Goal: Task Accomplishment & Management: Manage account settings

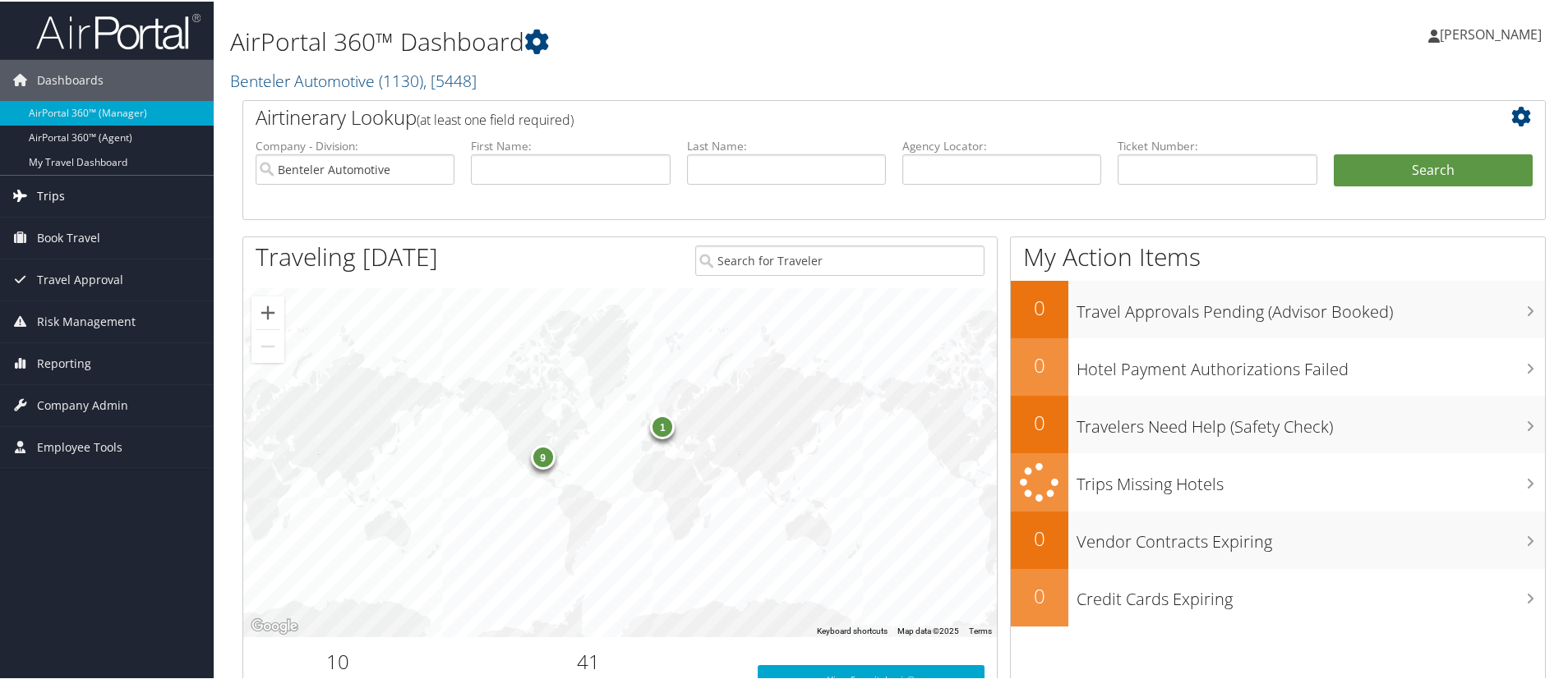
click at [47, 192] on span "Trips" at bounding box center [50, 194] width 28 height 41
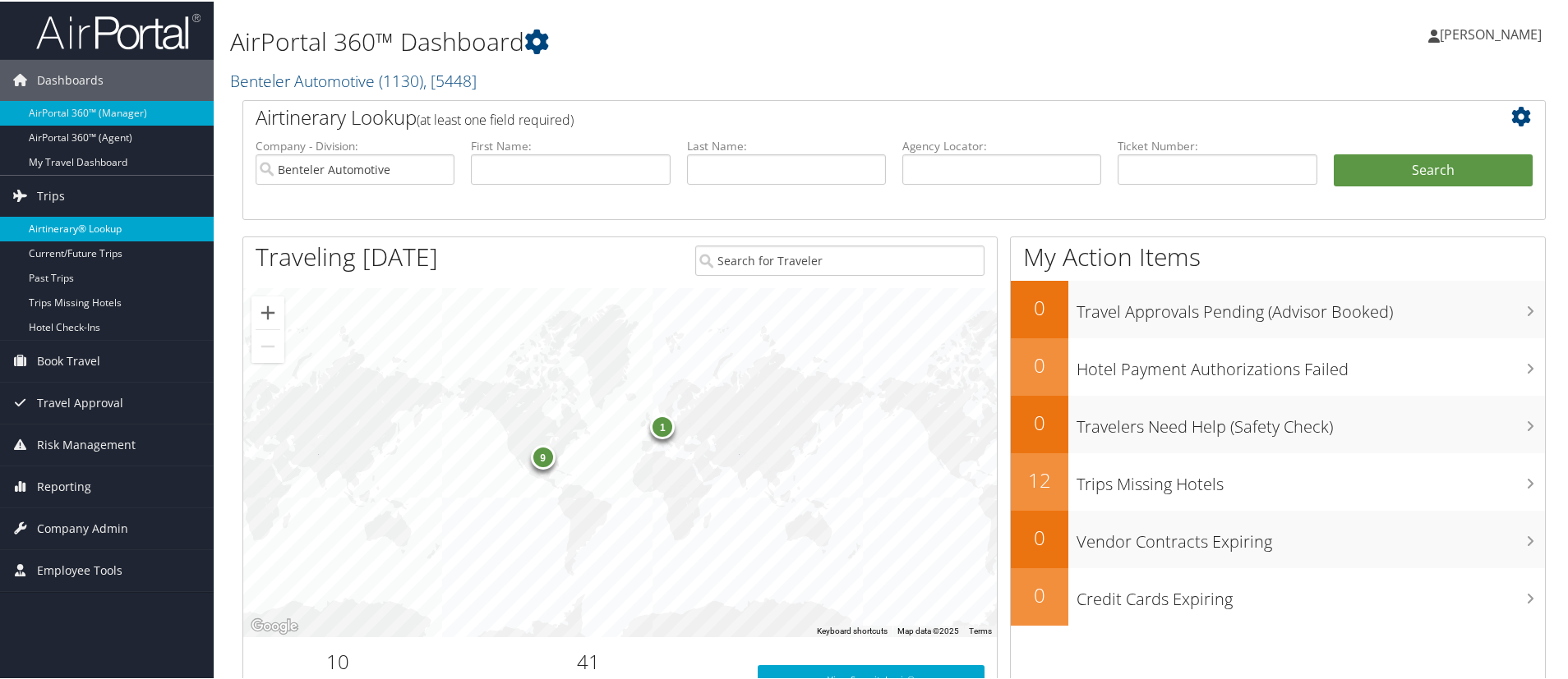
click at [64, 224] on link "Airtinerary® Lookup" at bounding box center [106, 227] width 214 height 24
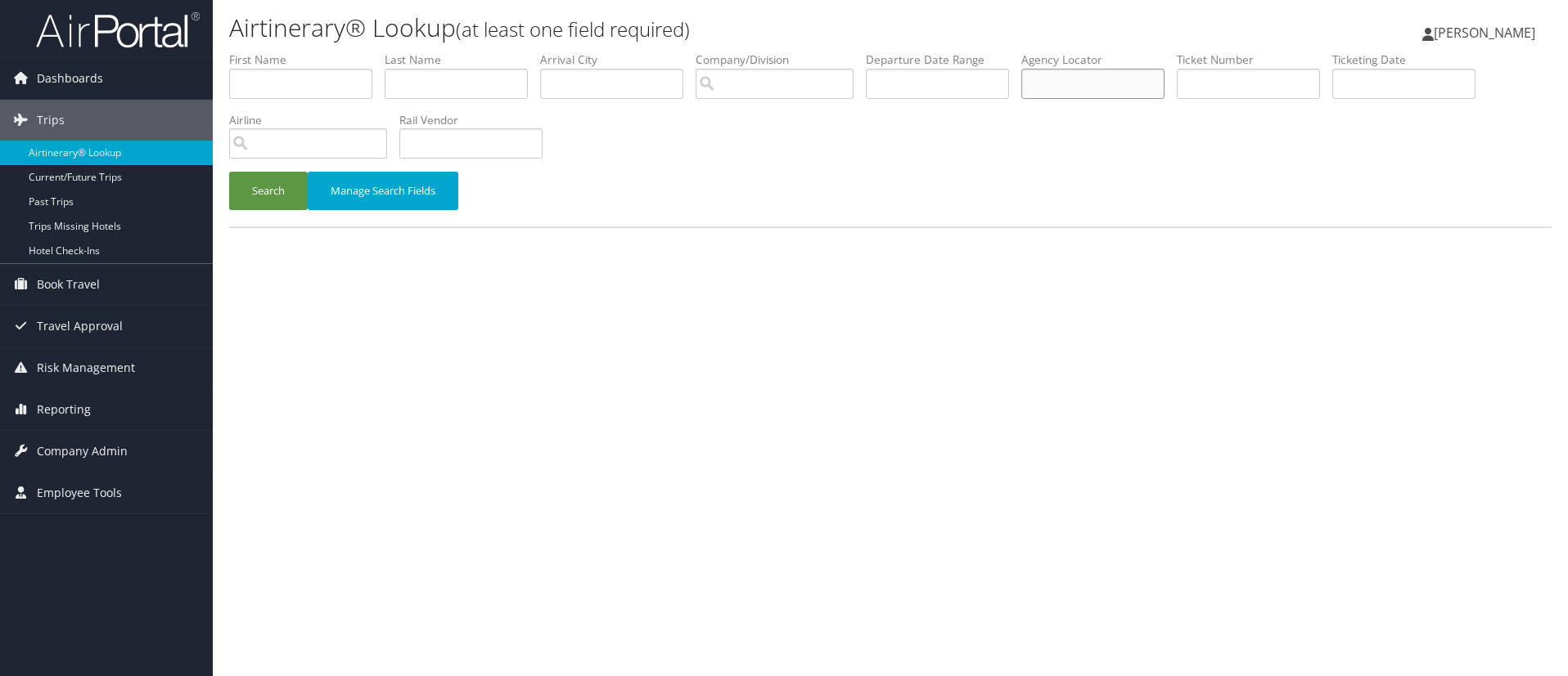
click at [1055, 90] on input "text" at bounding box center [1093, 83] width 143 height 30
type input "3MDZZH"
click at [264, 189] on button "Search" at bounding box center [269, 191] width 78 height 38
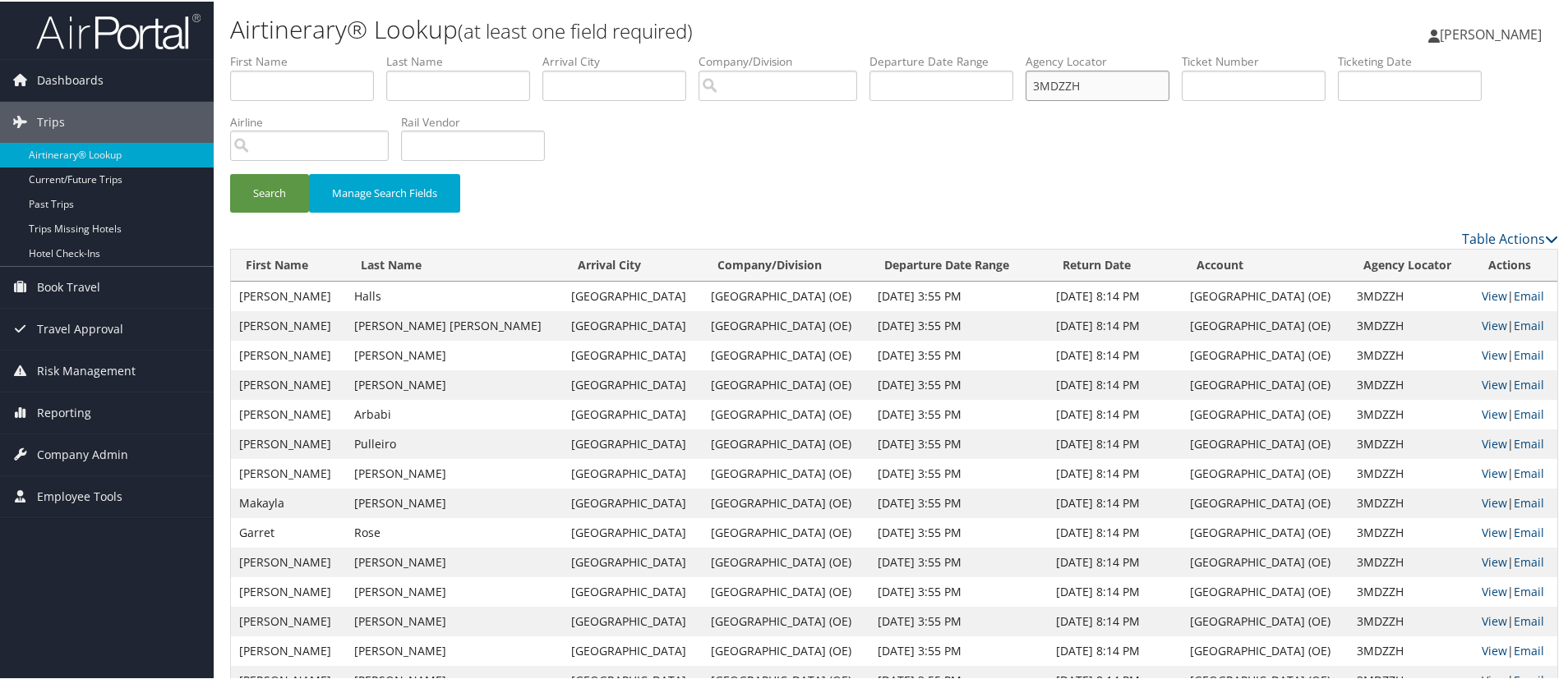
drag, startPoint x: 1101, startPoint y: 86, endPoint x: 970, endPoint y: 80, distance: 131.1
click at [970, 52] on ul "First Name Last Name Departure City Arrival City Company/Division Airport/City …" at bounding box center [894, 52] width 1328 height 0
click at [61, 450] on span "Company Admin" at bounding box center [82, 453] width 91 height 41
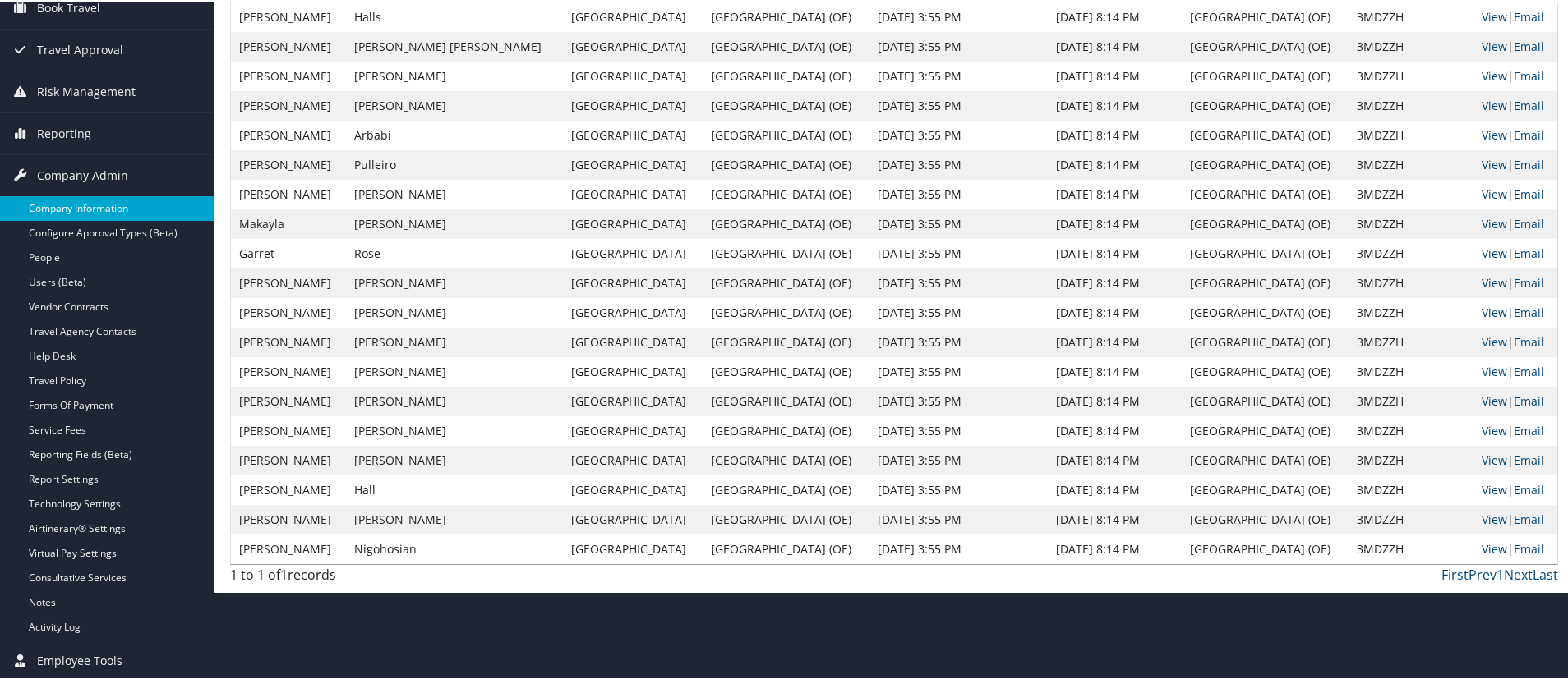
scroll to position [281, 0]
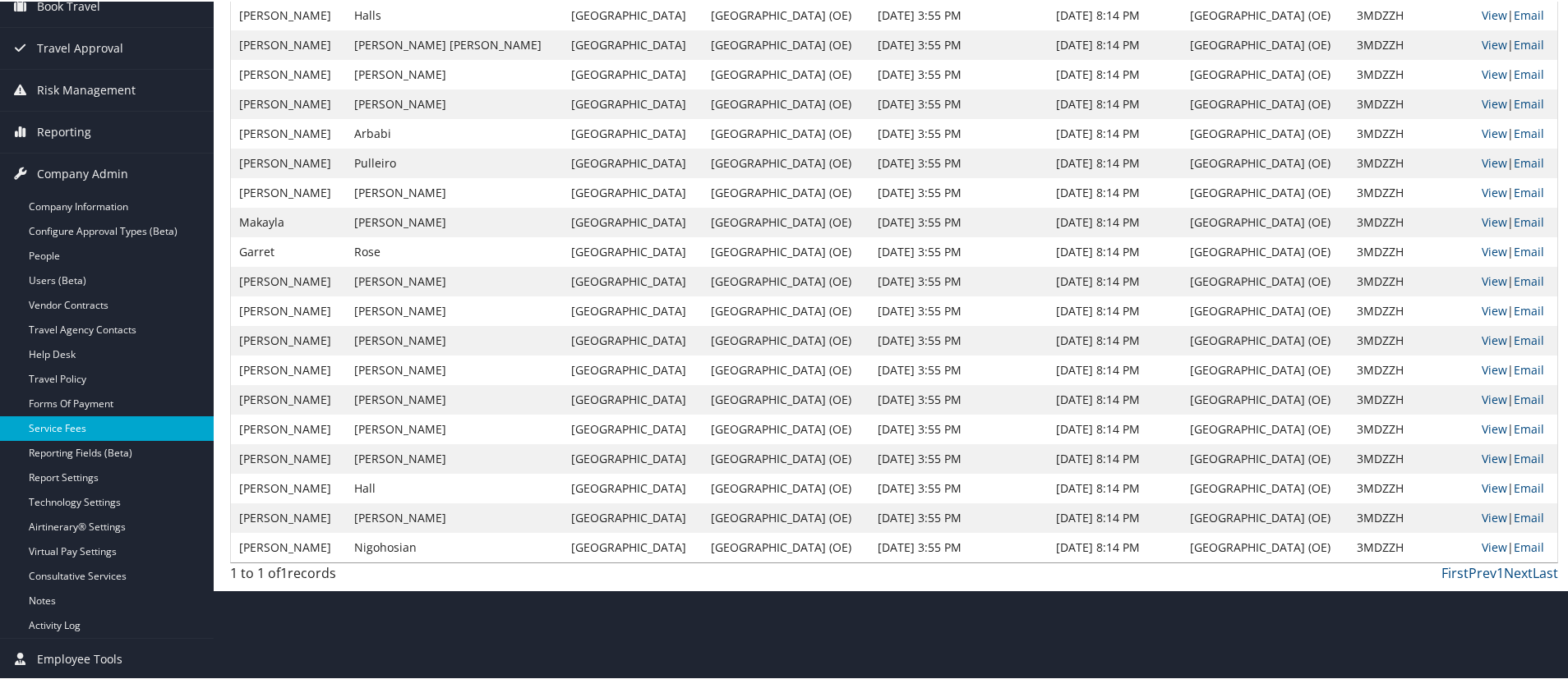
click at [58, 422] on link "Service Fees" at bounding box center [106, 426] width 214 height 24
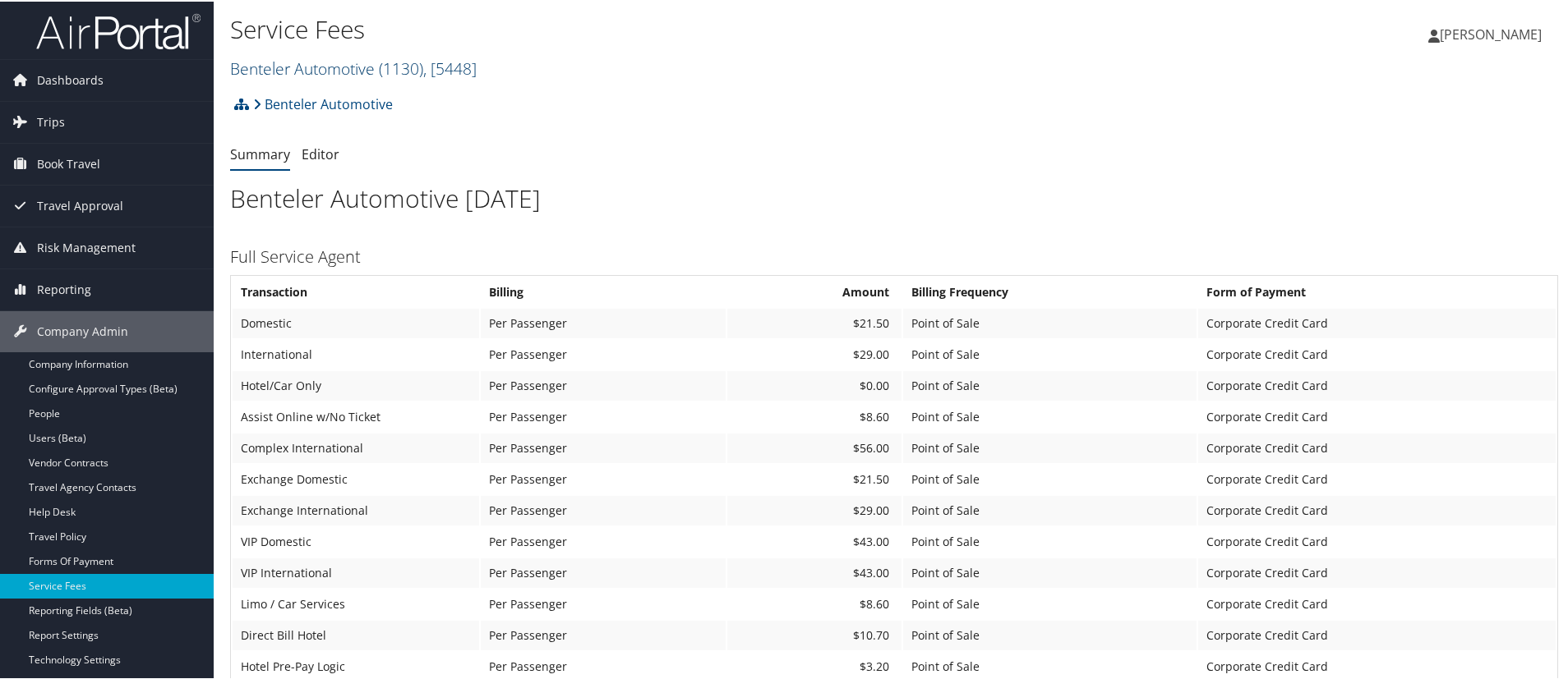
click at [256, 64] on link "Benteler Automotive ( 1130 ) , [ 5448 ]" at bounding box center [353, 67] width 246 height 22
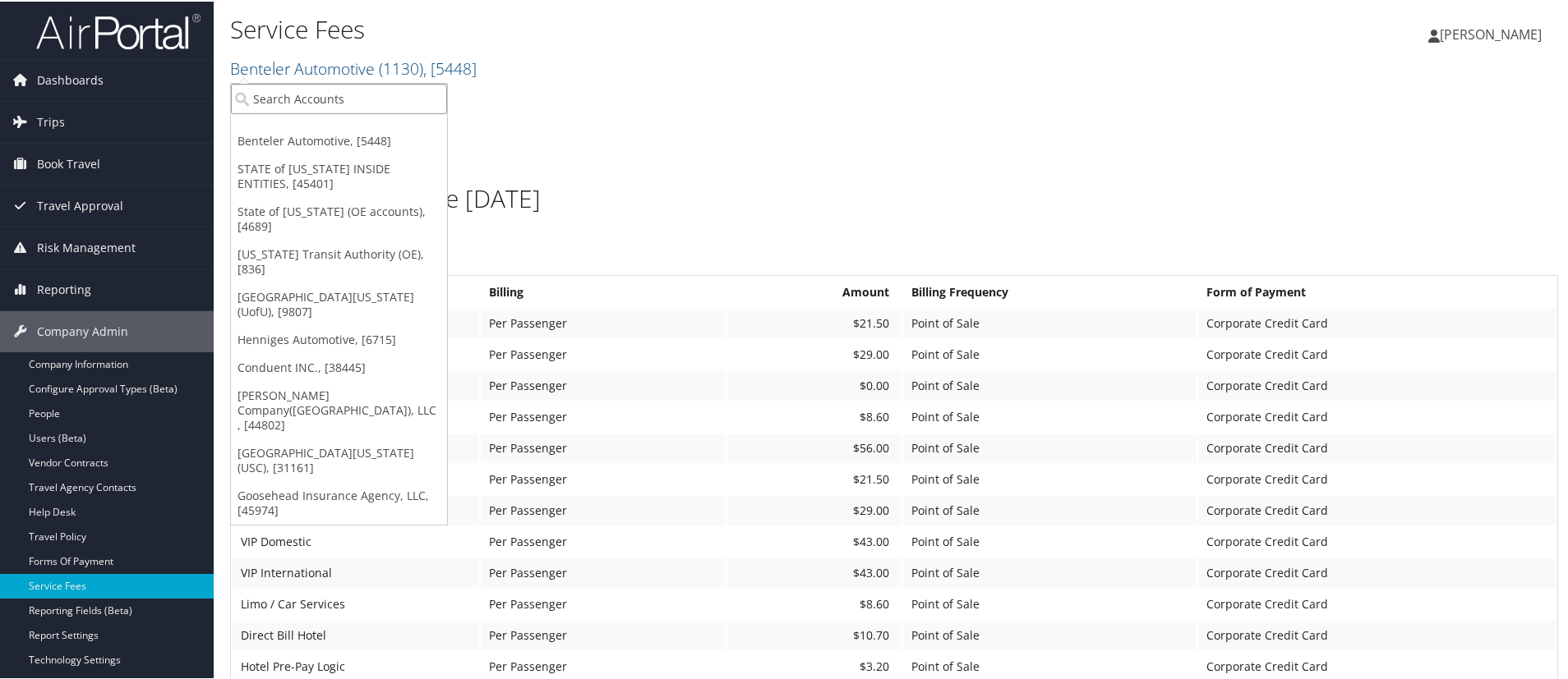
click at [284, 86] on input "search" at bounding box center [339, 97] width 216 height 30
click at [297, 160] on link "STATE of [US_STATE] INSIDE ENTITIES, [45401]" at bounding box center [339, 174] width 216 height 43
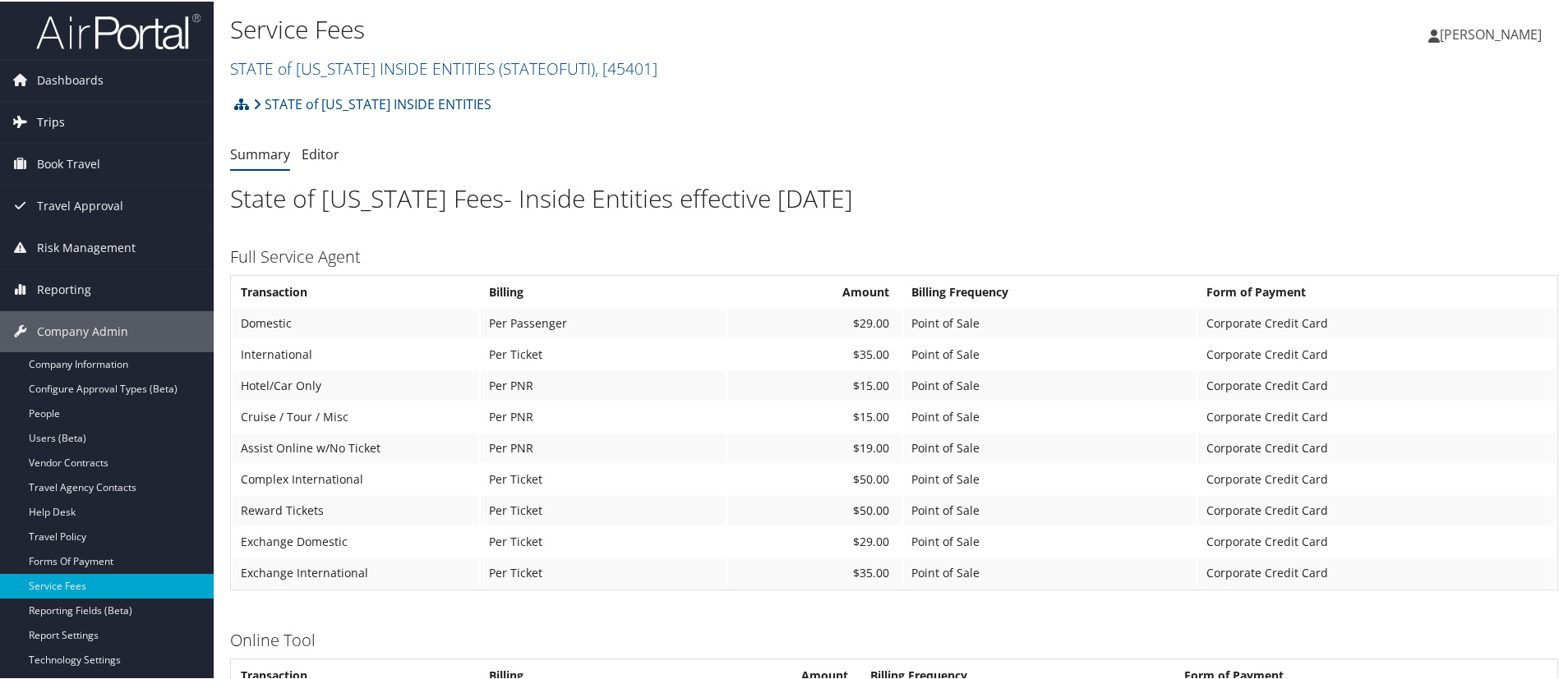
click at [54, 124] on span "Trips" at bounding box center [50, 121] width 28 height 41
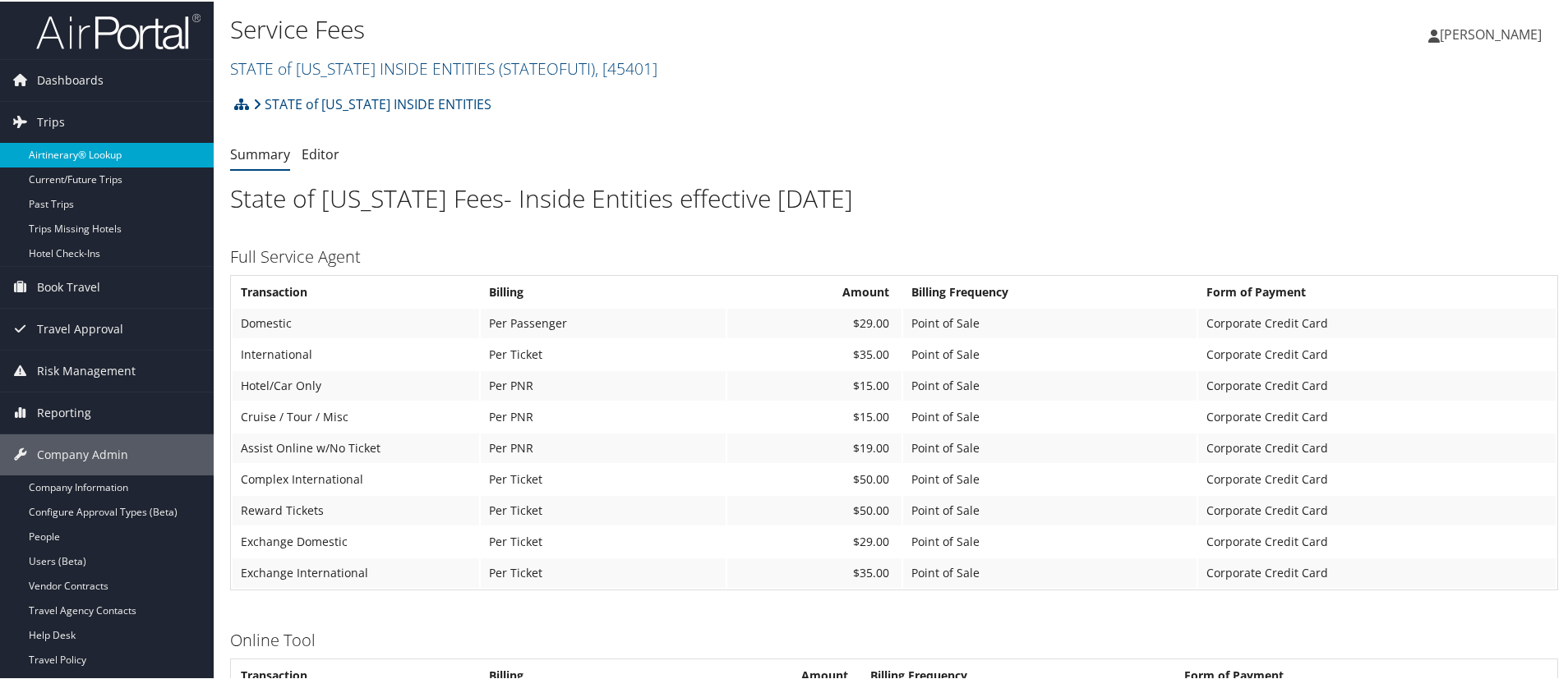
click at [83, 152] on link "Airtinerary® Lookup" at bounding box center [106, 153] width 214 height 24
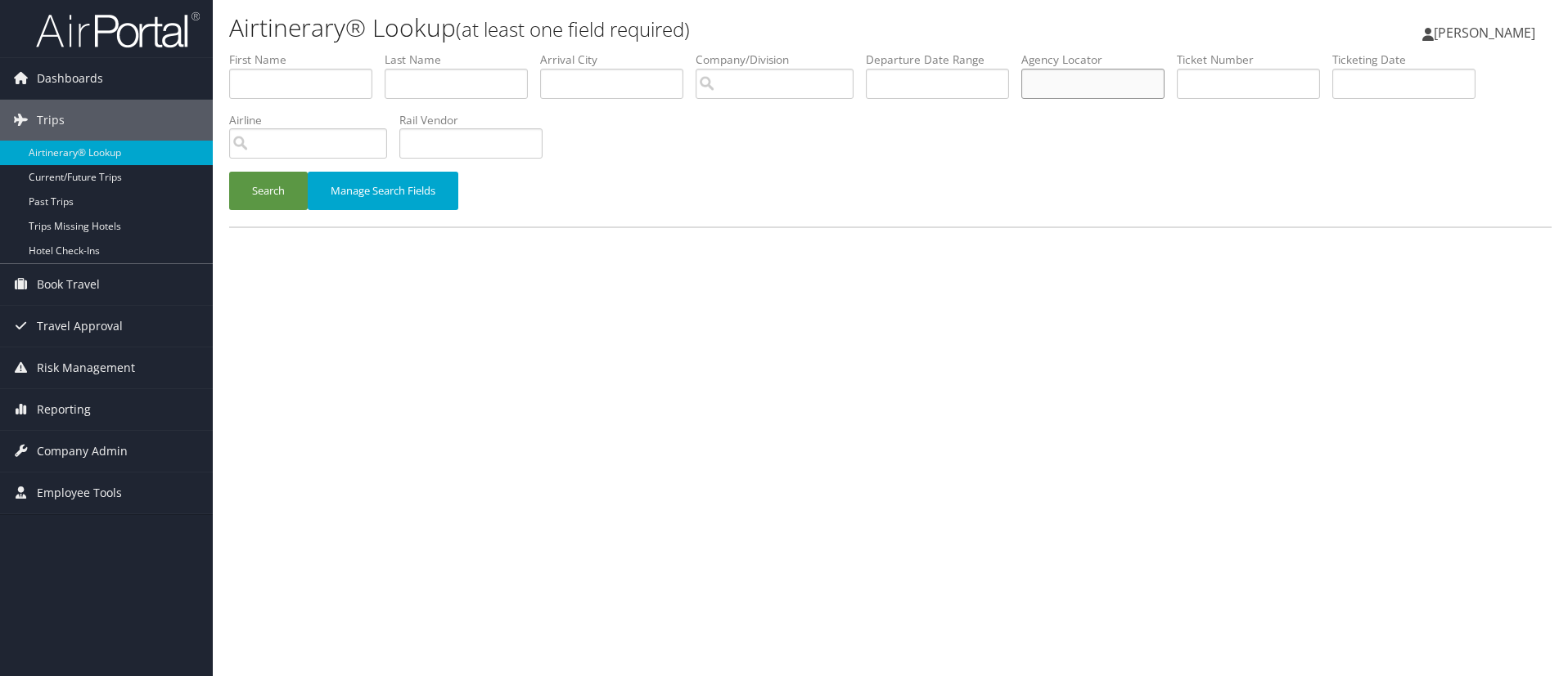
click at [1083, 88] on input "text" at bounding box center [1093, 83] width 143 height 30
type input "m"
click at [278, 189] on button "Search" at bounding box center [269, 191] width 78 height 38
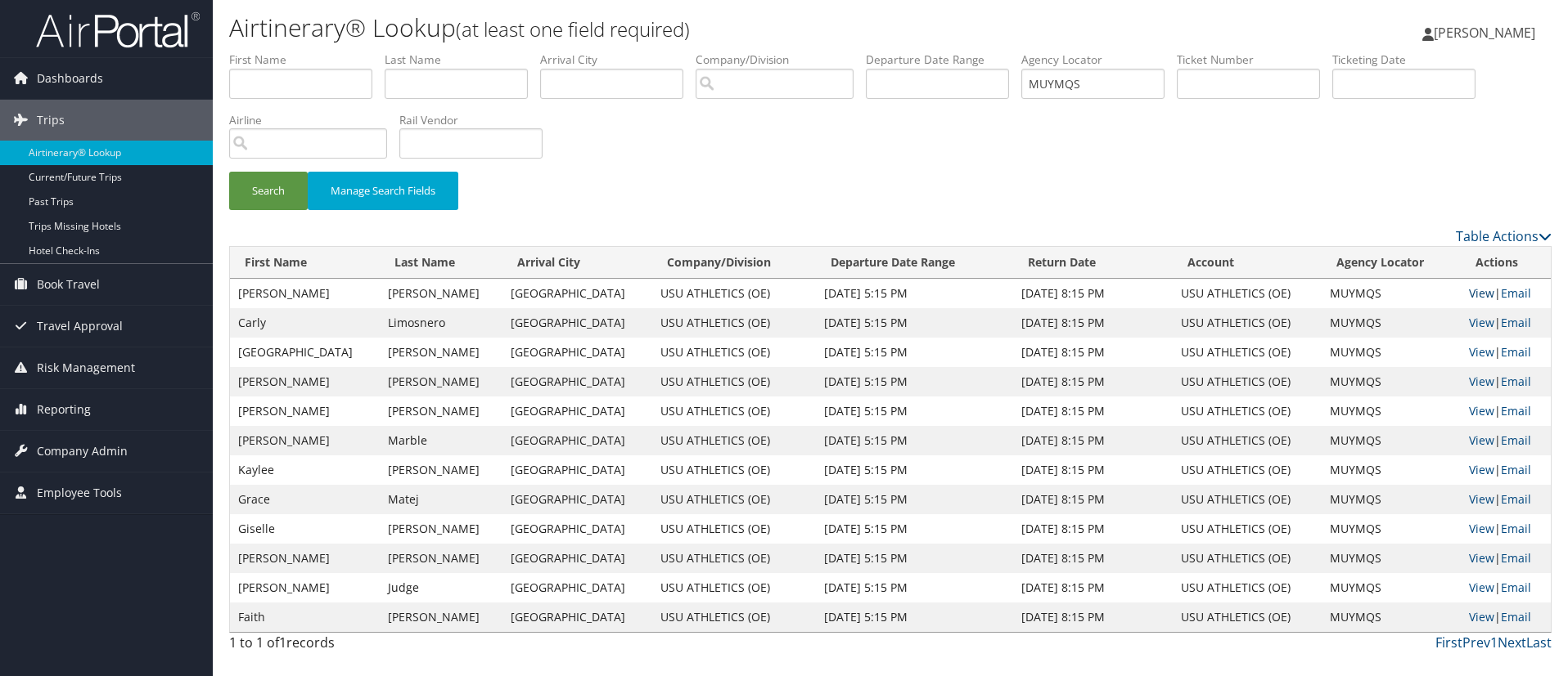
click at [1469, 291] on link "View" at bounding box center [1481, 293] width 25 height 16
drag, startPoint x: 1086, startPoint y: 85, endPoint x: 1003, endPoint y: 88, distance: 83.1
click at [1003, 52] on ul "First Name Last Name Departure City Arrival City Company/Division Airport/City …" at bounding box center [890, 52] width 1322 height 0
type input "2UYMS4"
click at [264, 186] on button "Search" at bounding box center [269, 191] width 78 height 38
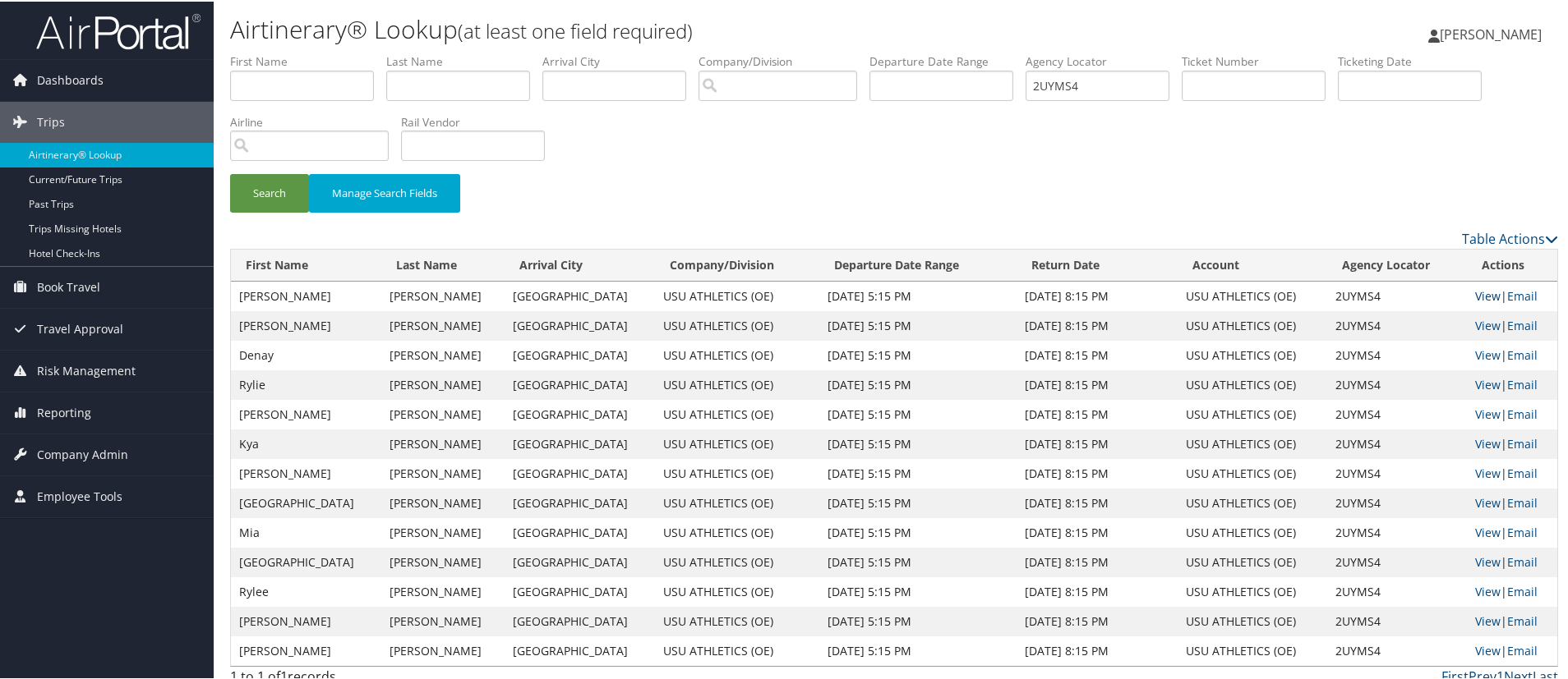
click at [1475, 297] on link "View" at bounding box center [1488, 294] width 25 height 16
click at [88, 455] on span "Company Admin" at bounding box center [82, 453] width 91 height 41
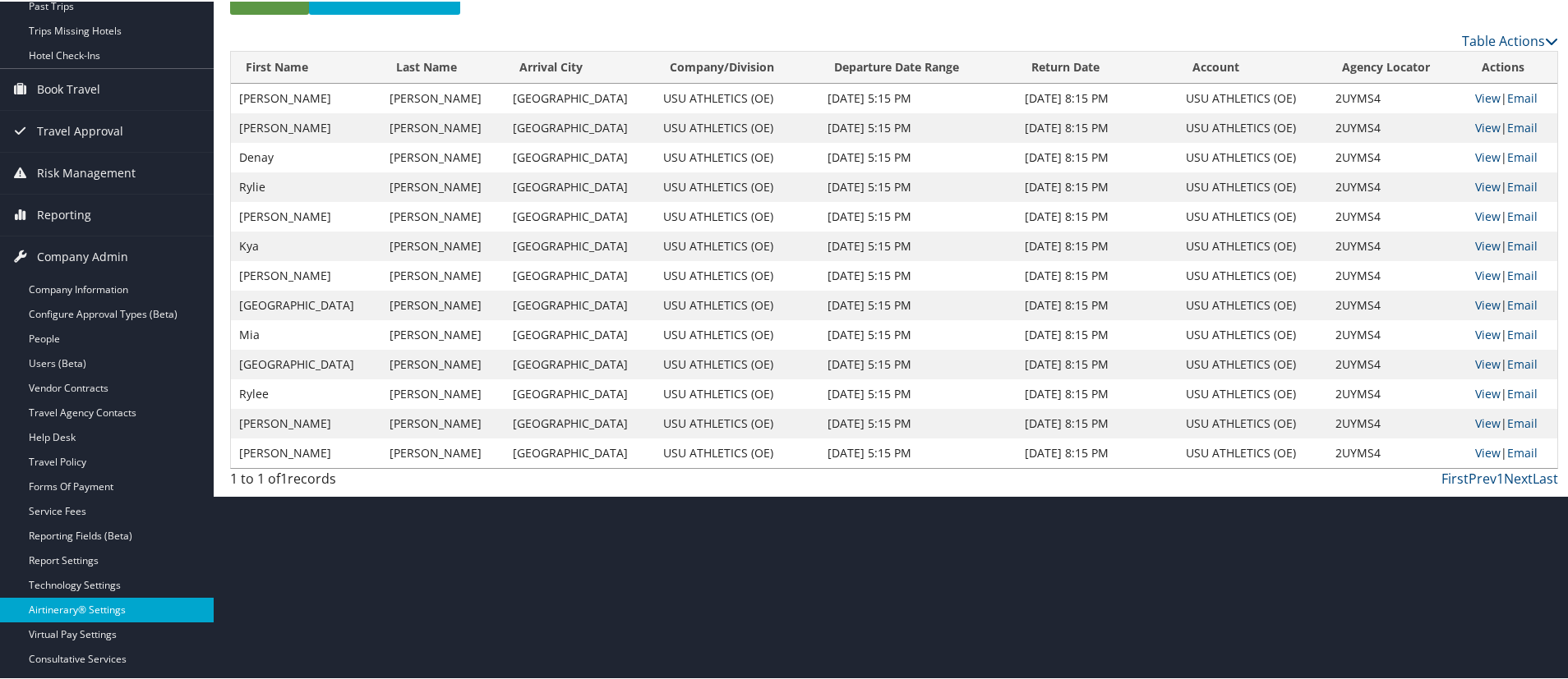
scroll to position [281, 0]
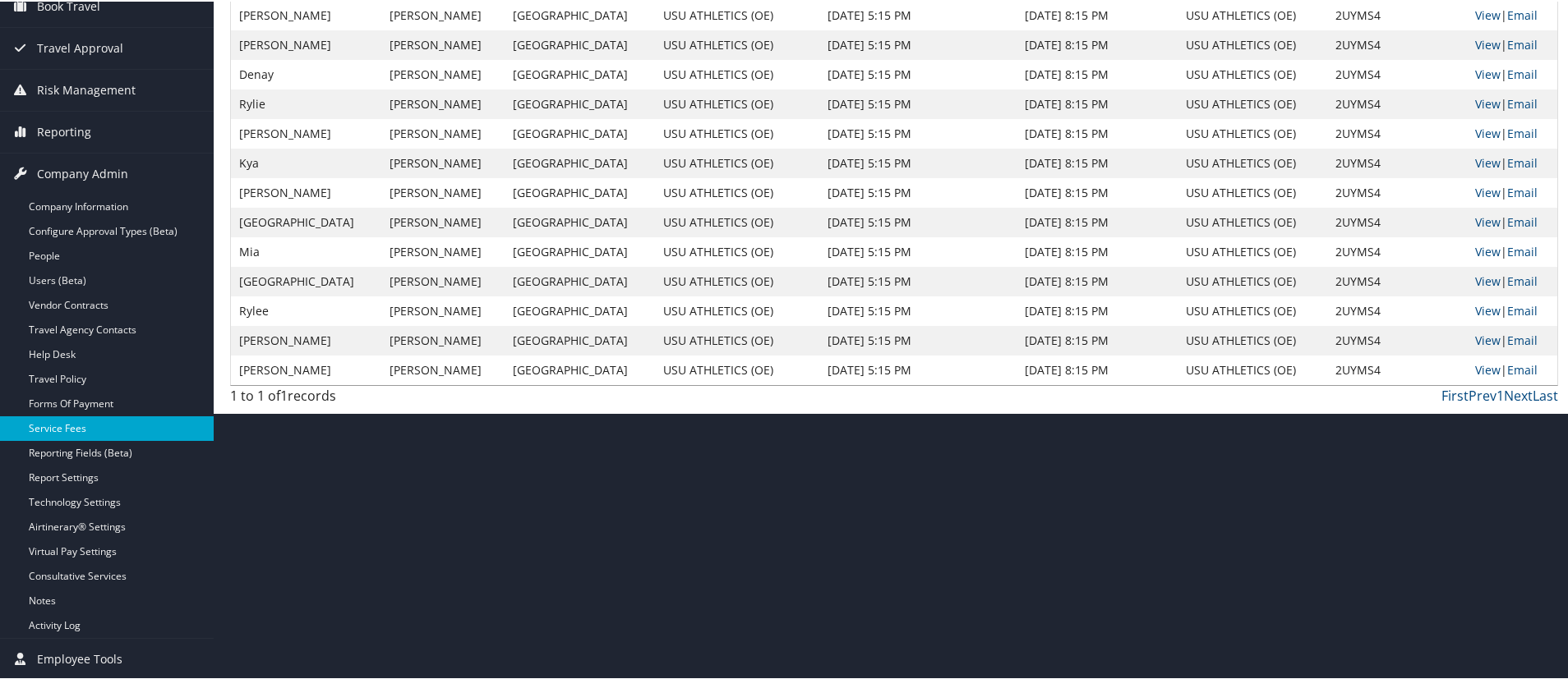
click at [41, 424] on link "Service Fees" at bounding box center [106, 426] width 214 height 24
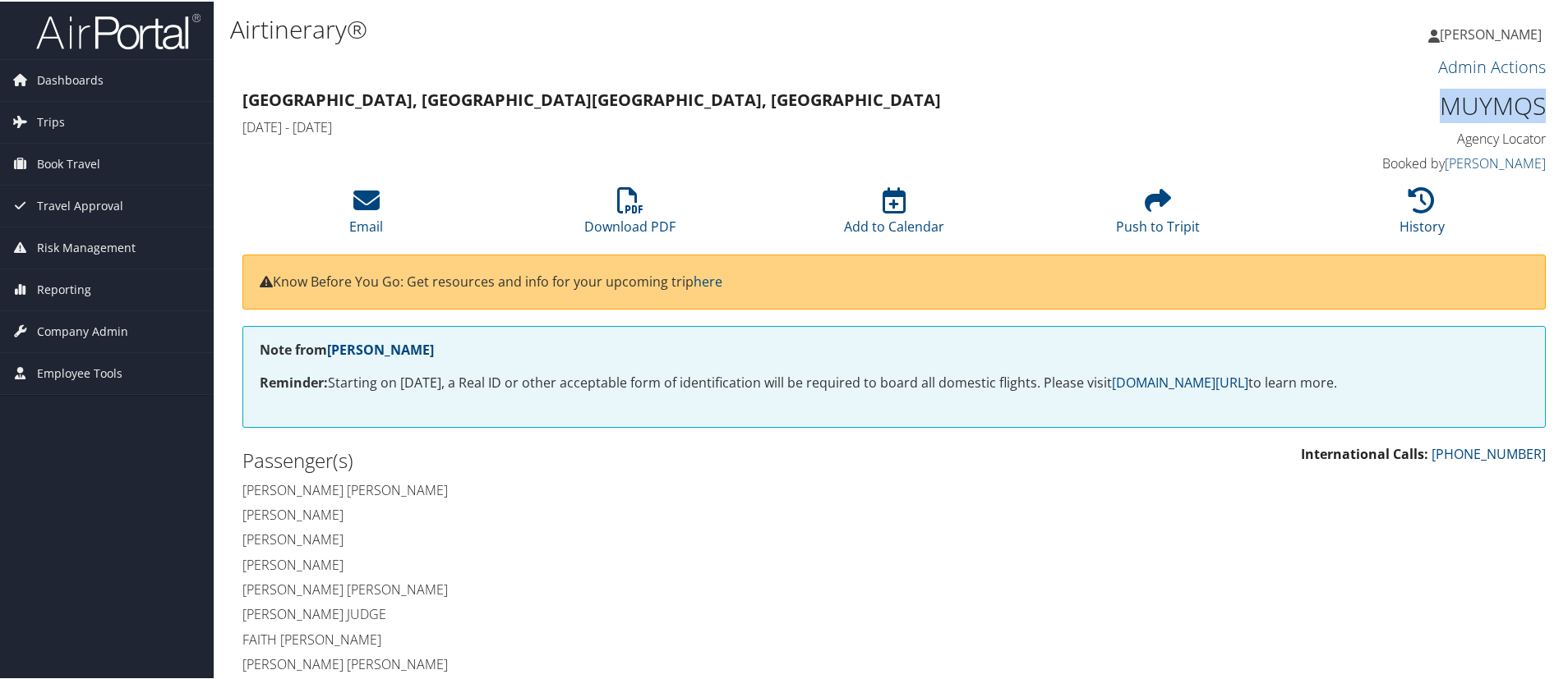
drag, startPoint x: 1432, startPoint y: 104, endPoint x: 1546, endPoint y: 110, distance: 114.2
click at [1546, 110] on div "MUYMQS Agency Locator Agency Locator MUYMQS Booked by [PERSON_NAME] Booked by […" at bounding box center [1392, 131] width 332 height 94
copy h1 "MUYMQS"
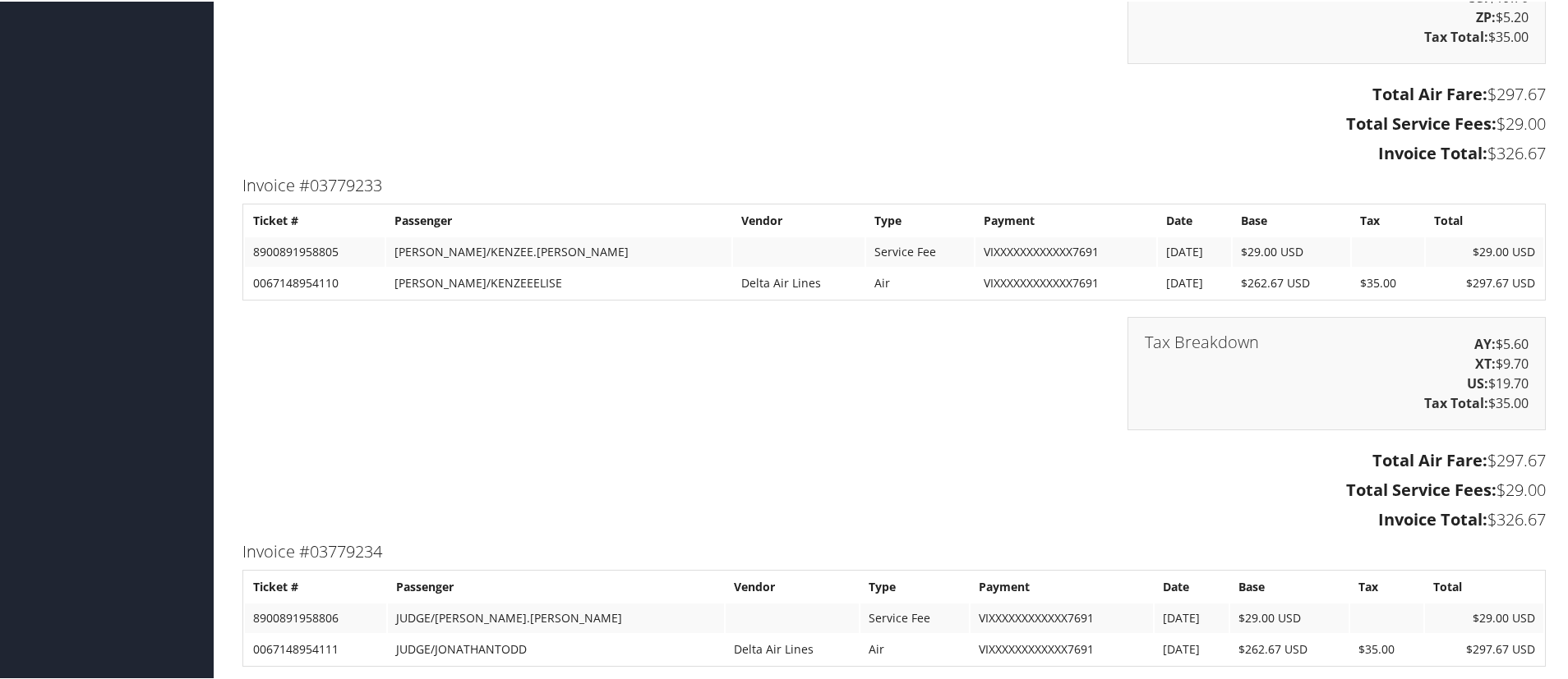
scroll to position [2957, 0]
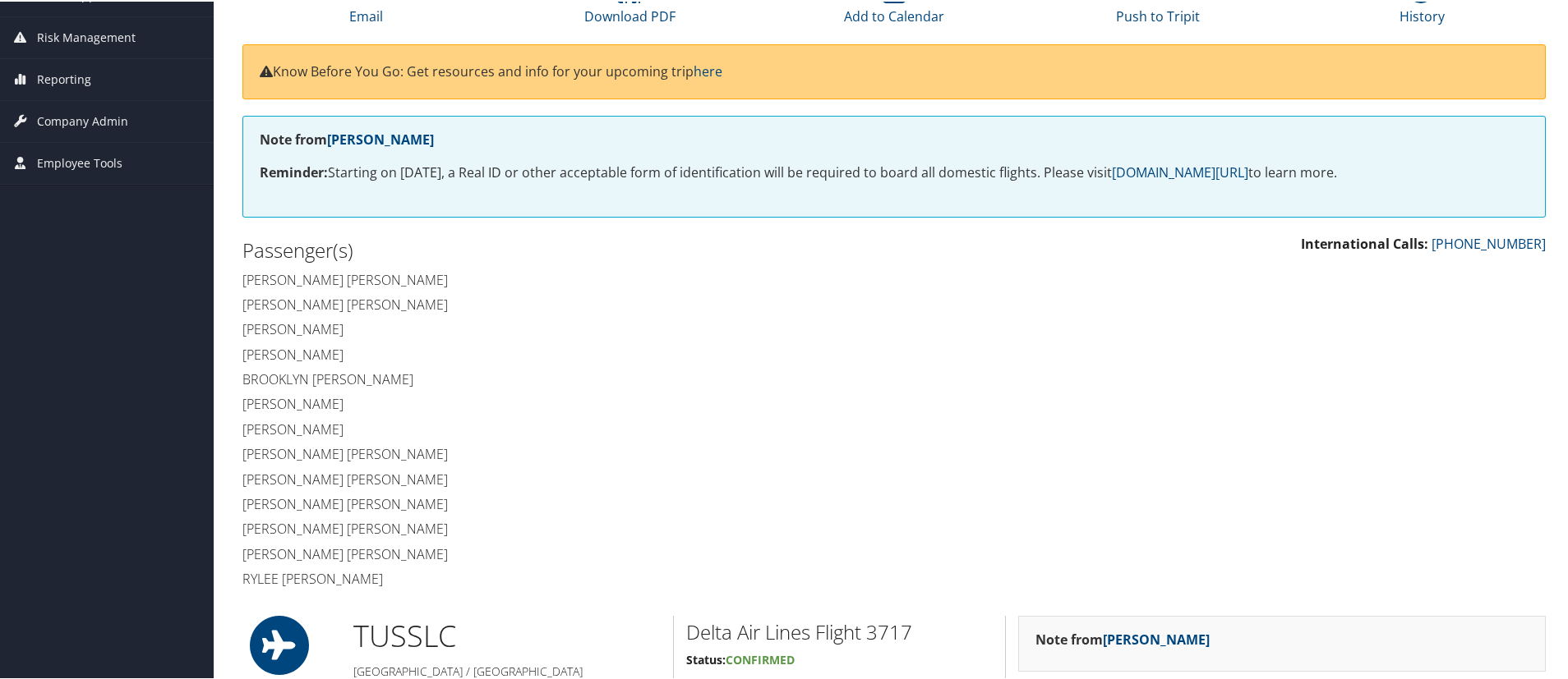
scroll to position [82, 0]
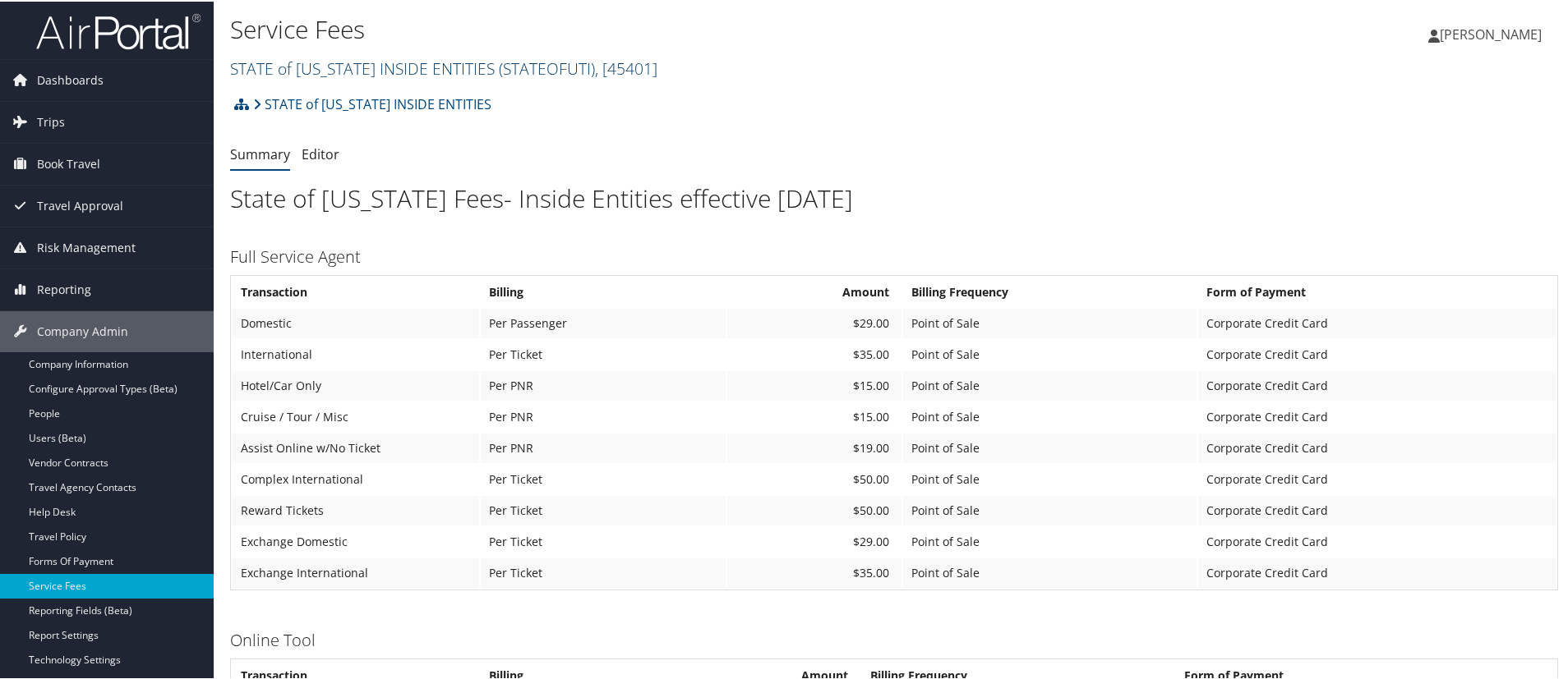
click at [328, 64] on link "STATE of UTAH INSIDE ENTITIES ( STATEOFUTI ) , [ 45401 ]" at bounding box center [444, 67] width 427 height 22
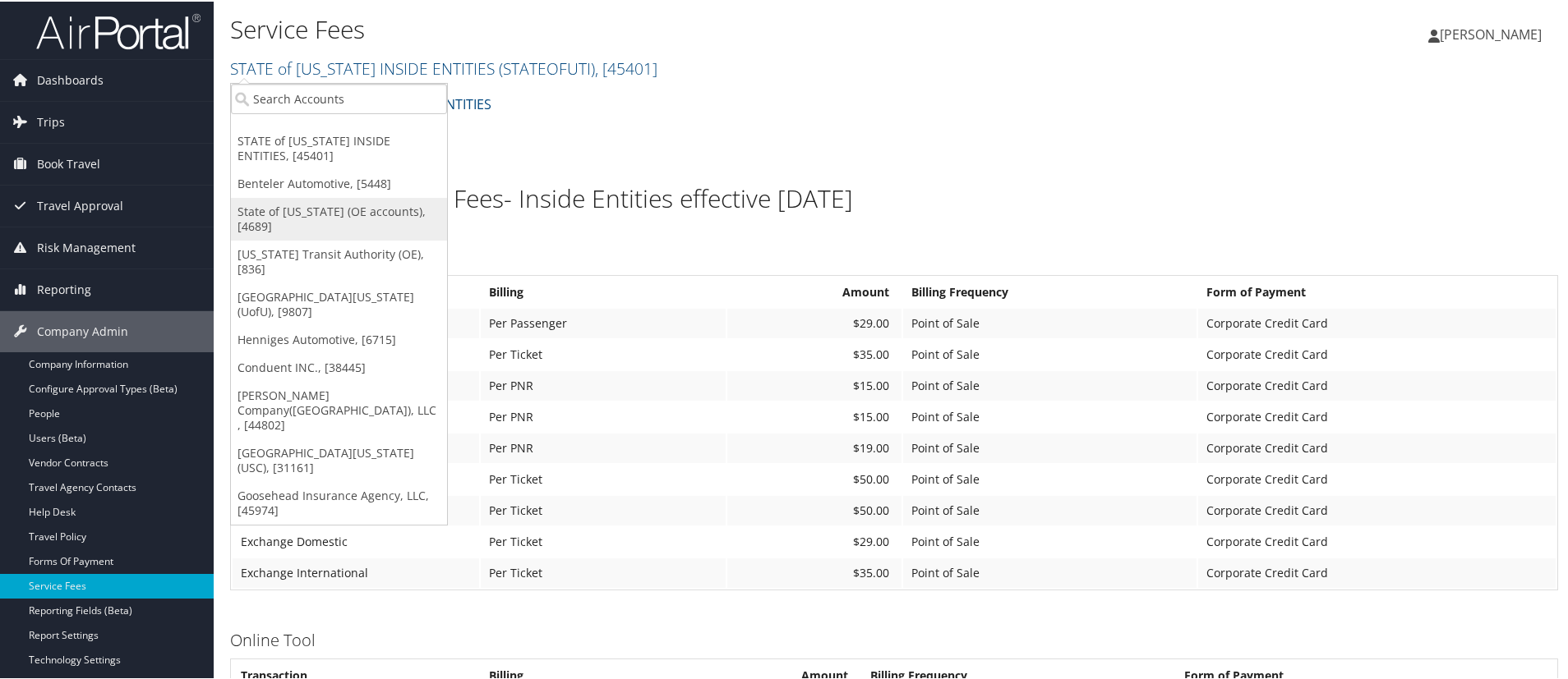
click at [343, 203] on link "State of Utah (OE accounts), [4689]" at bounding box center [339, 217] width 216 height 43
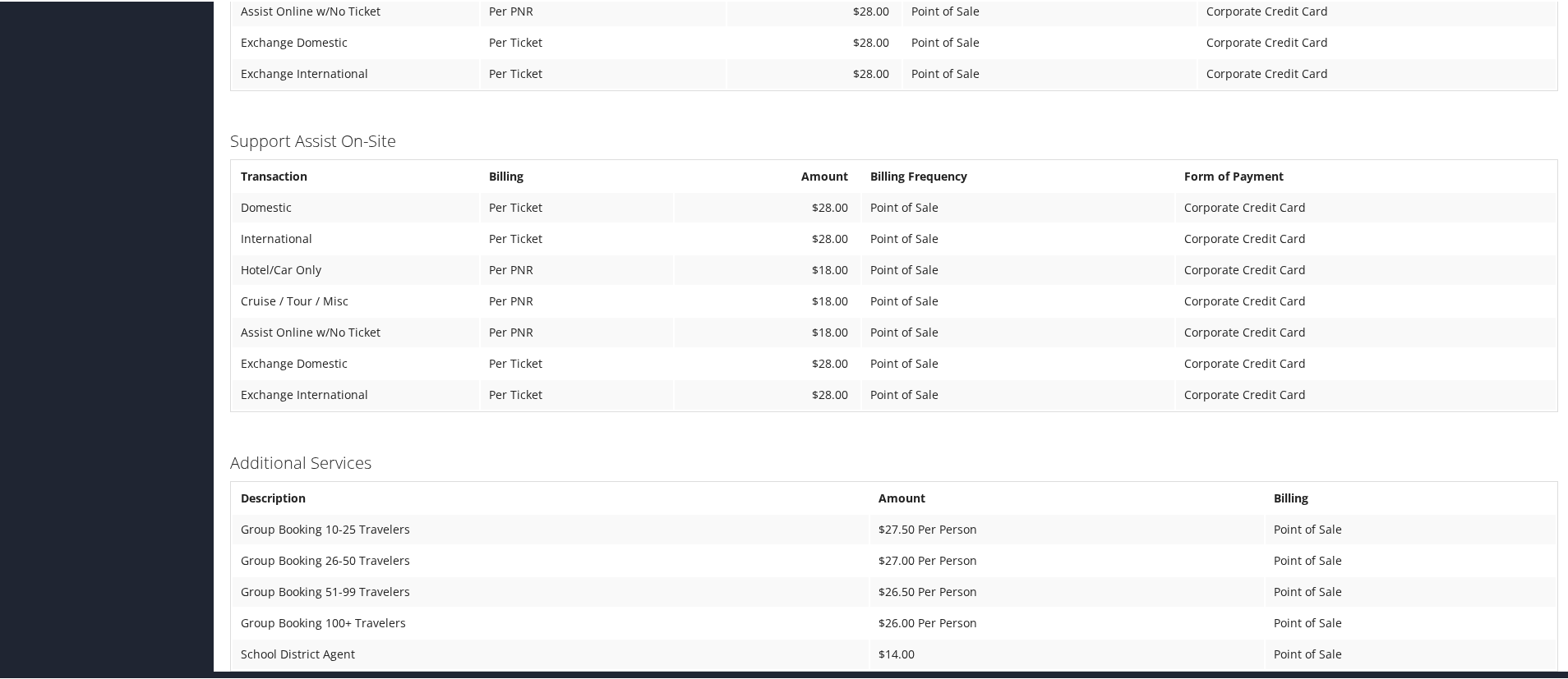
scroll to position [1407, 0]
